Goal: Task Accomplishment & Management: Use online tool/utility

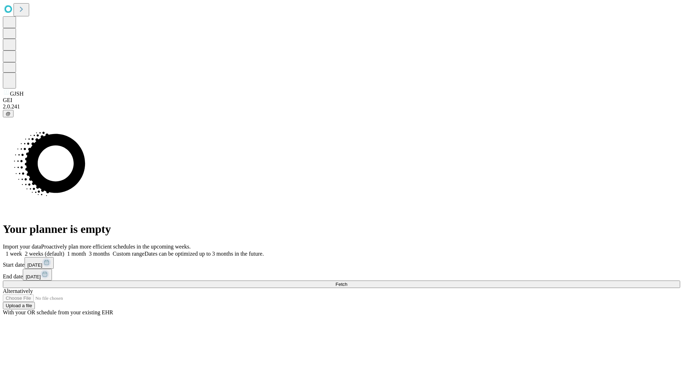
click at [347, 282] on span "Fetch" at bounding box center [341, 284] width 12 height 5
